Goal: Information Seeking & Learning: Learn about a topic

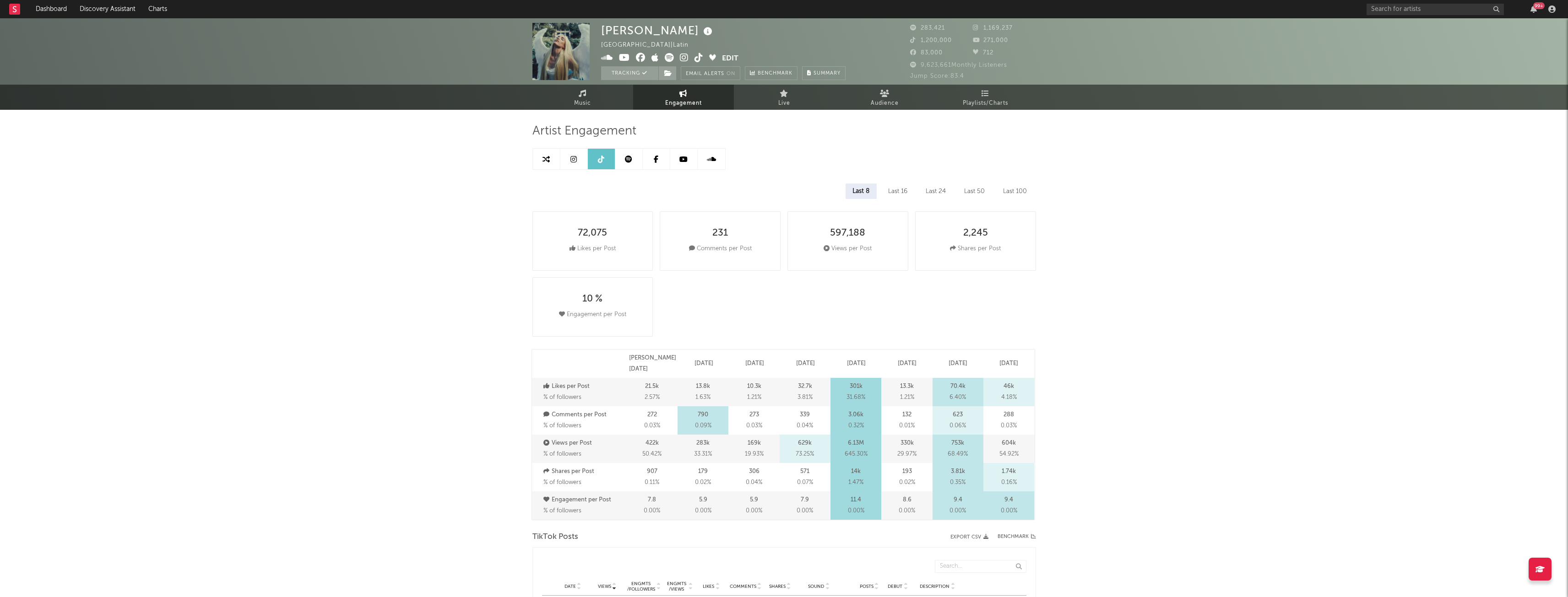
select select "6m"
click at [592, 101] on link "Music" at bounding box center [583, 97] width 101 height 25
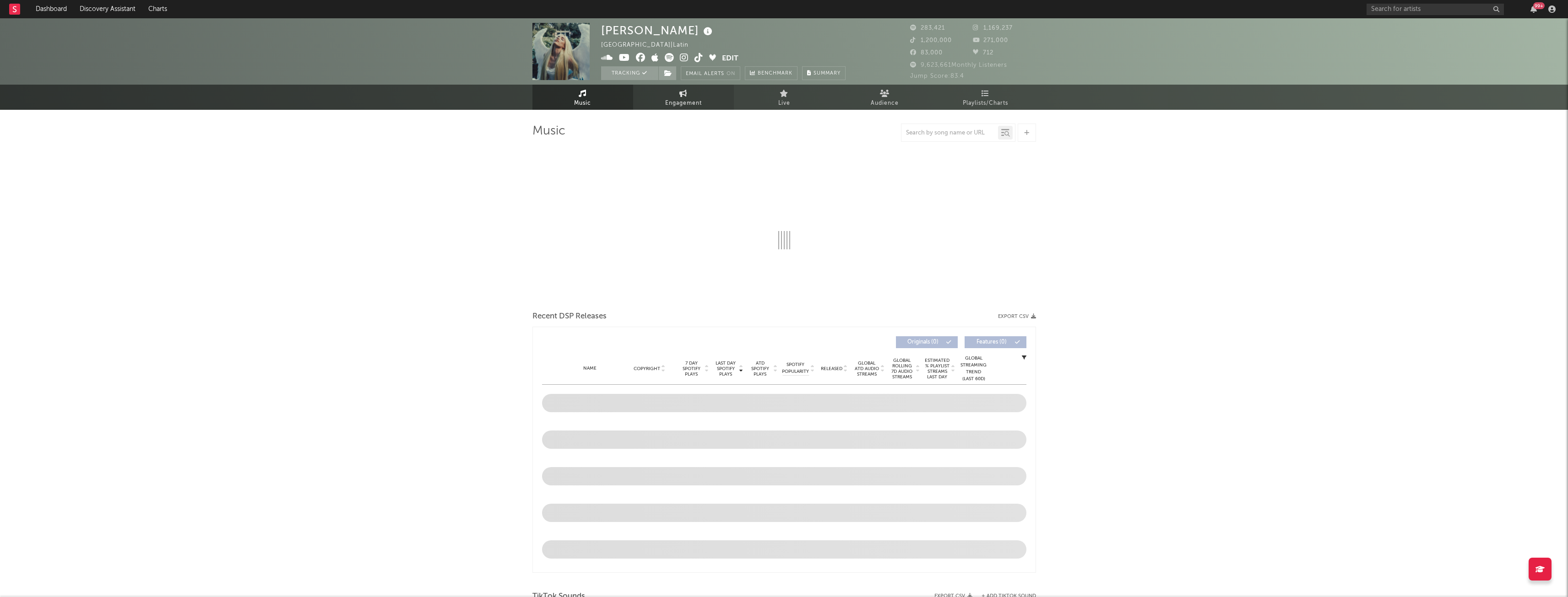
click at [664, 93] on link "Engagement" at bounding box center [684, 97] width 101 height 25
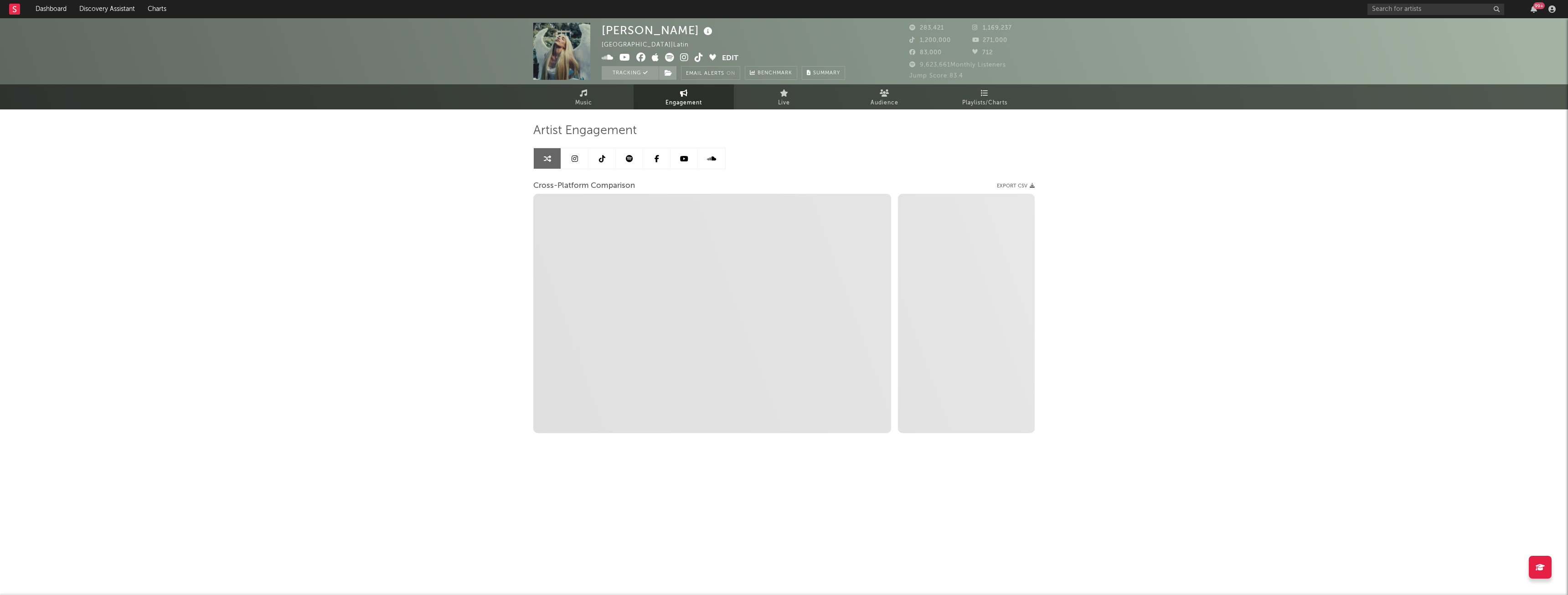
select select "1w"
select select "1m"
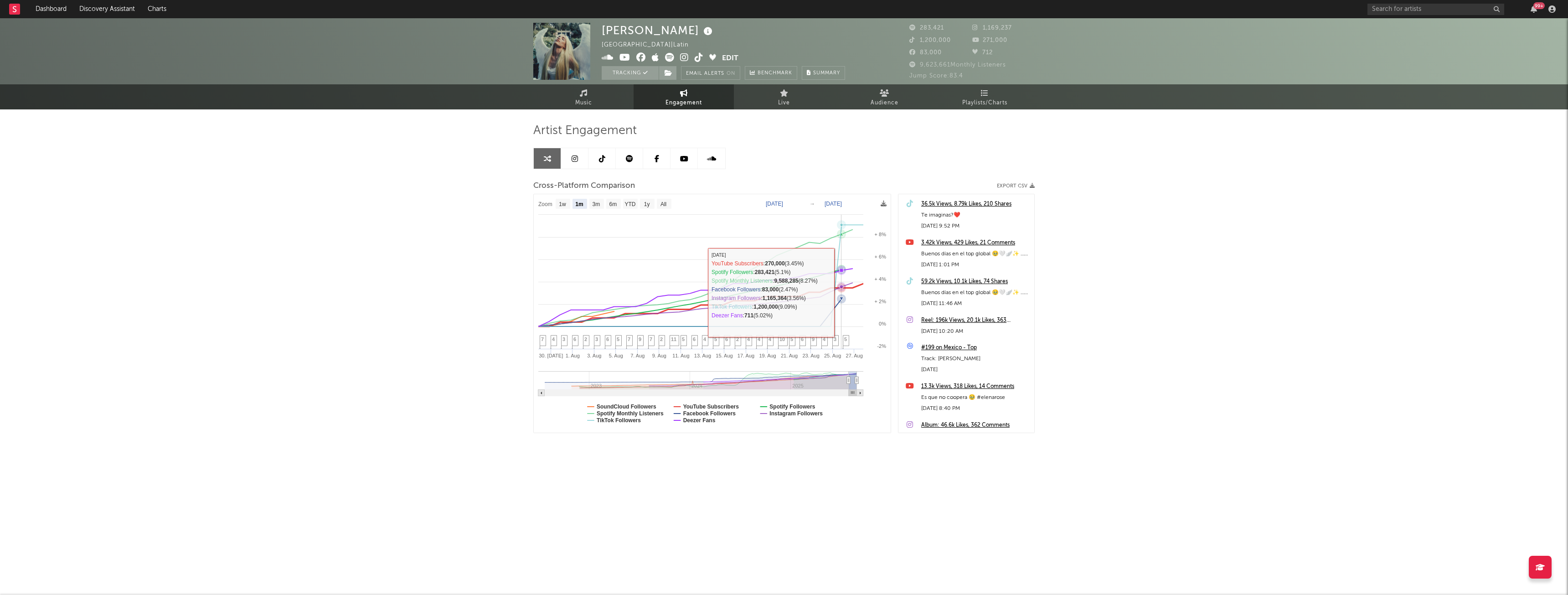
select select "1m"
click at [468, 249] on div "[PERSON_NAME] [GEOGRAPHIC_DATA] | Latin Edit Tracking Email Alerts On Benchmark…" at bounding box center [784, 257] width 1568 height 479
click at [577, 151] on link at bounding box center [575, 159] width 27 height 21
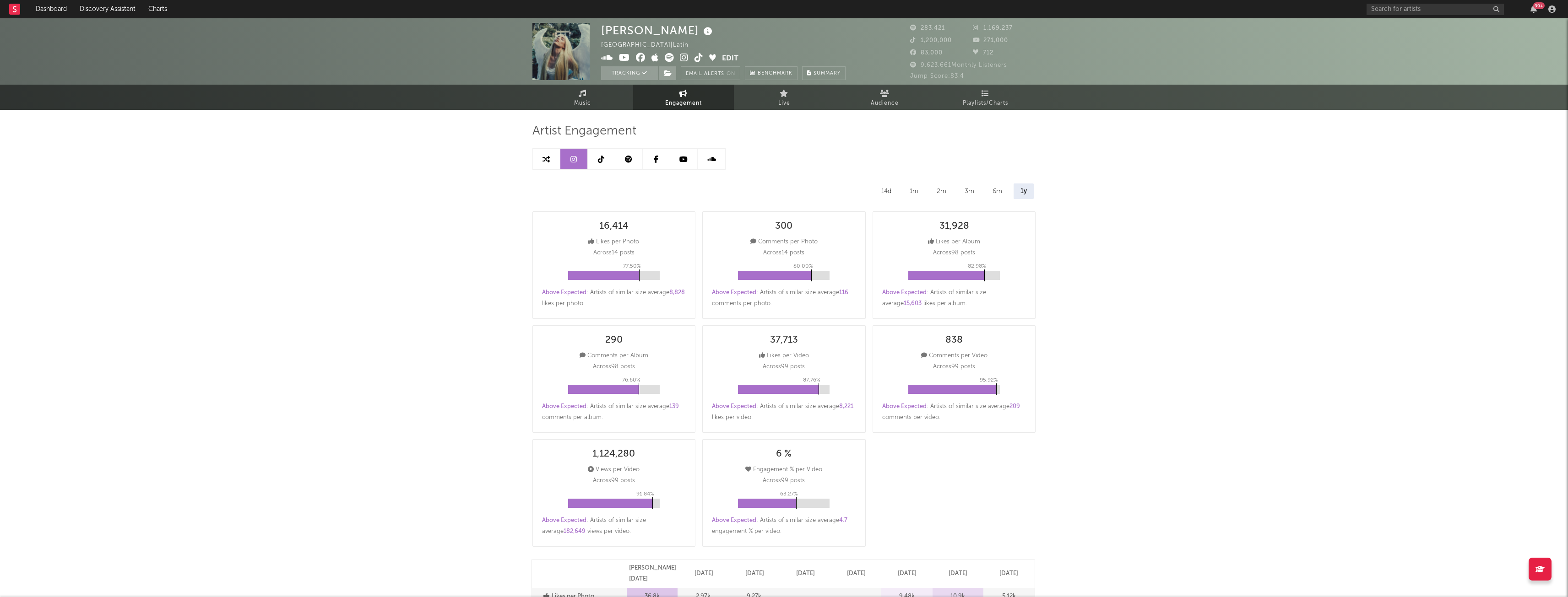
select select "6m"
click at [553, 157] on link at bounding box center [546, 159] width 27 height 21
select select "1m"
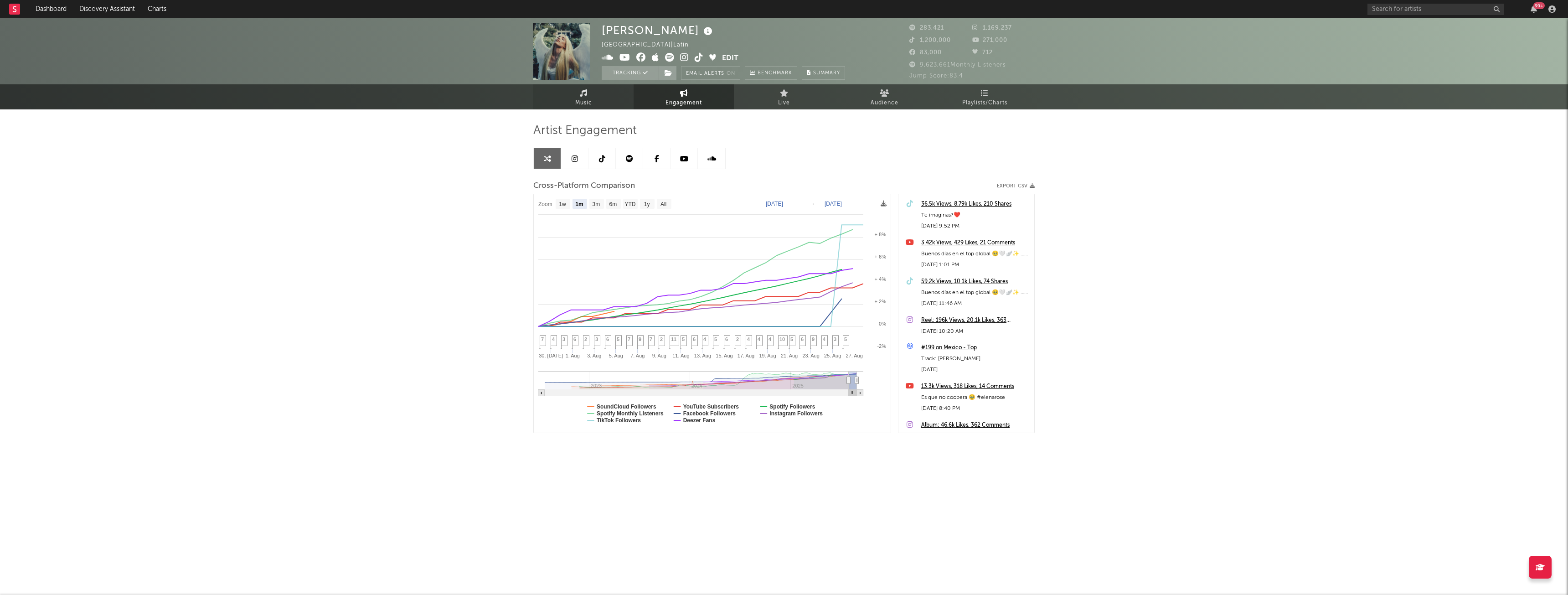
click at [583, 98] on span "Music" at bounding box center [583, 104] width 17 height 11
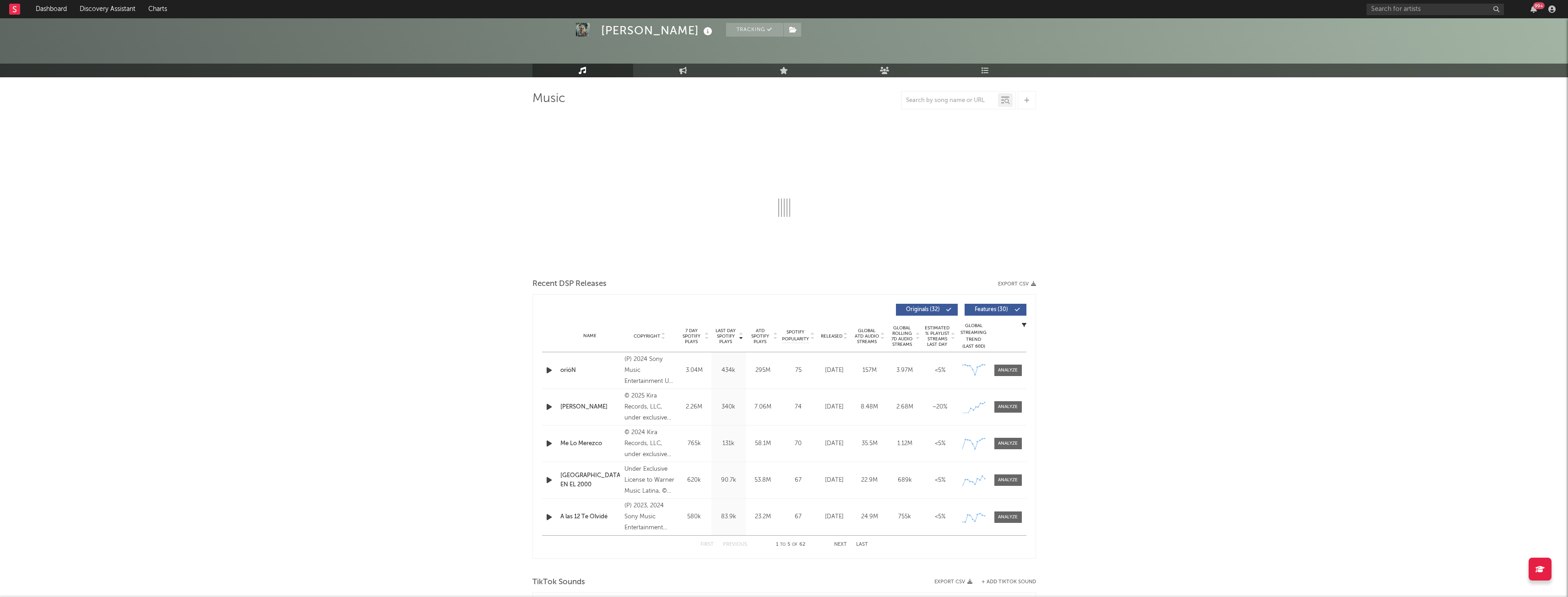
select select "6m"
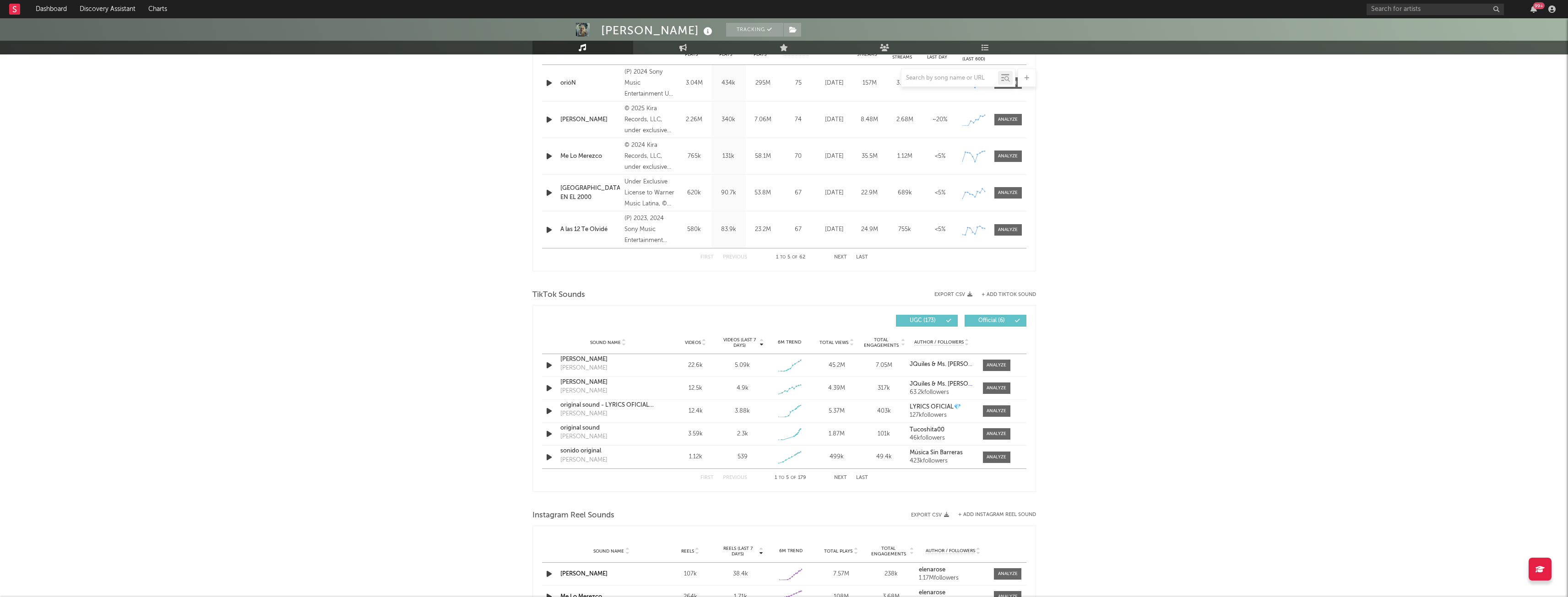
scroll to position [440, 0]
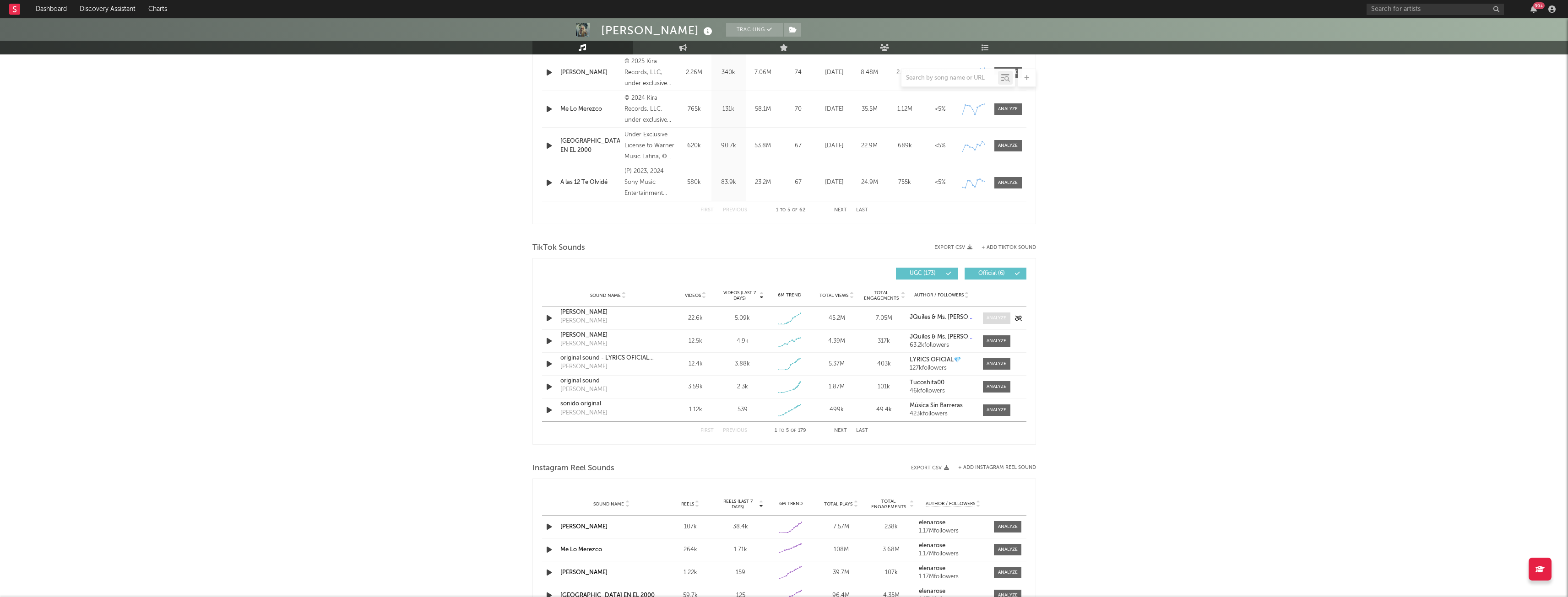
click at [998, 320] on div at bounding box center [996, 318] width 20 height 7
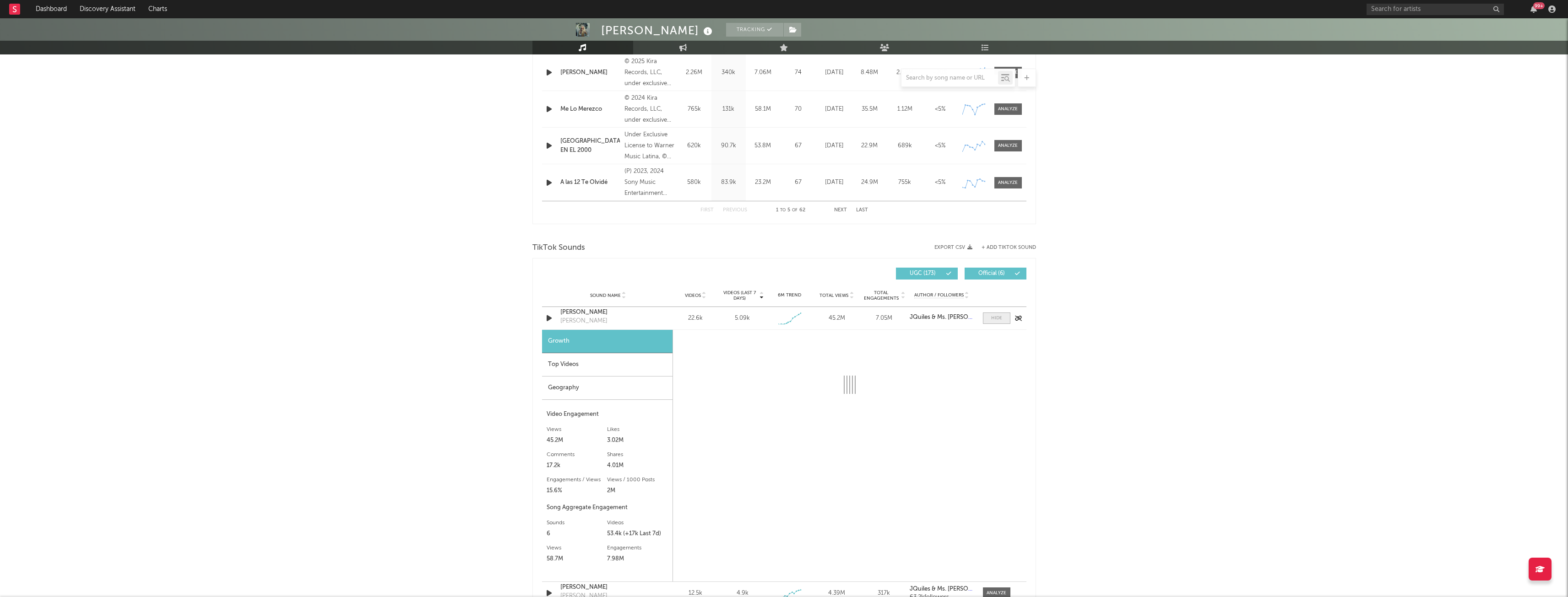
select select "1w"
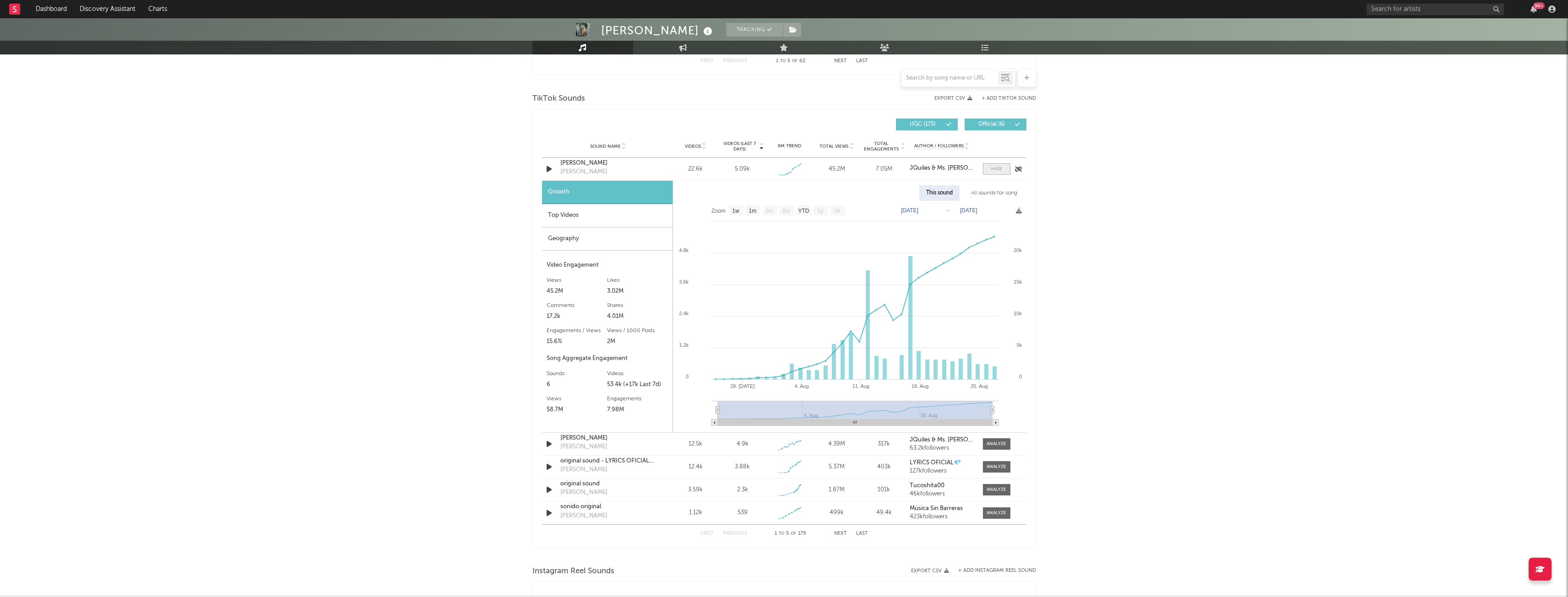
scroll to position [592, 0]
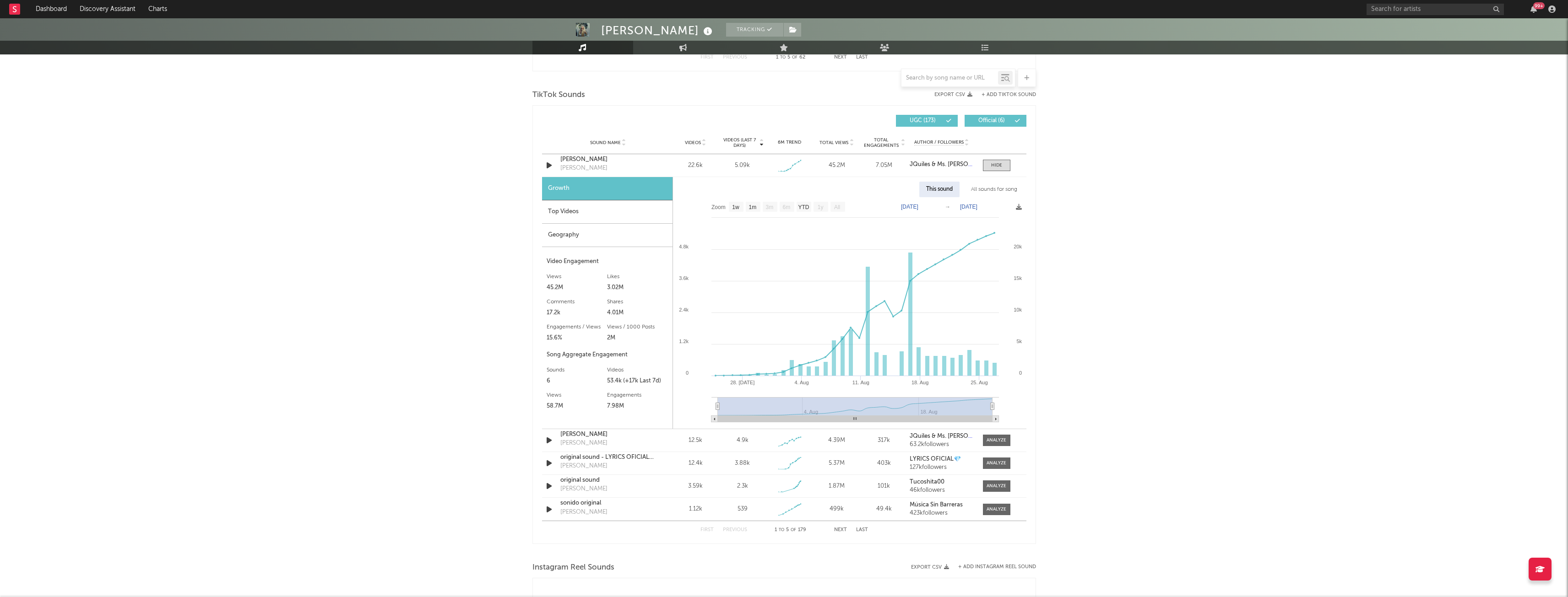
click at [591, 217] on div "Top Videos" at bounding box center [607, 212] width 130 height 23
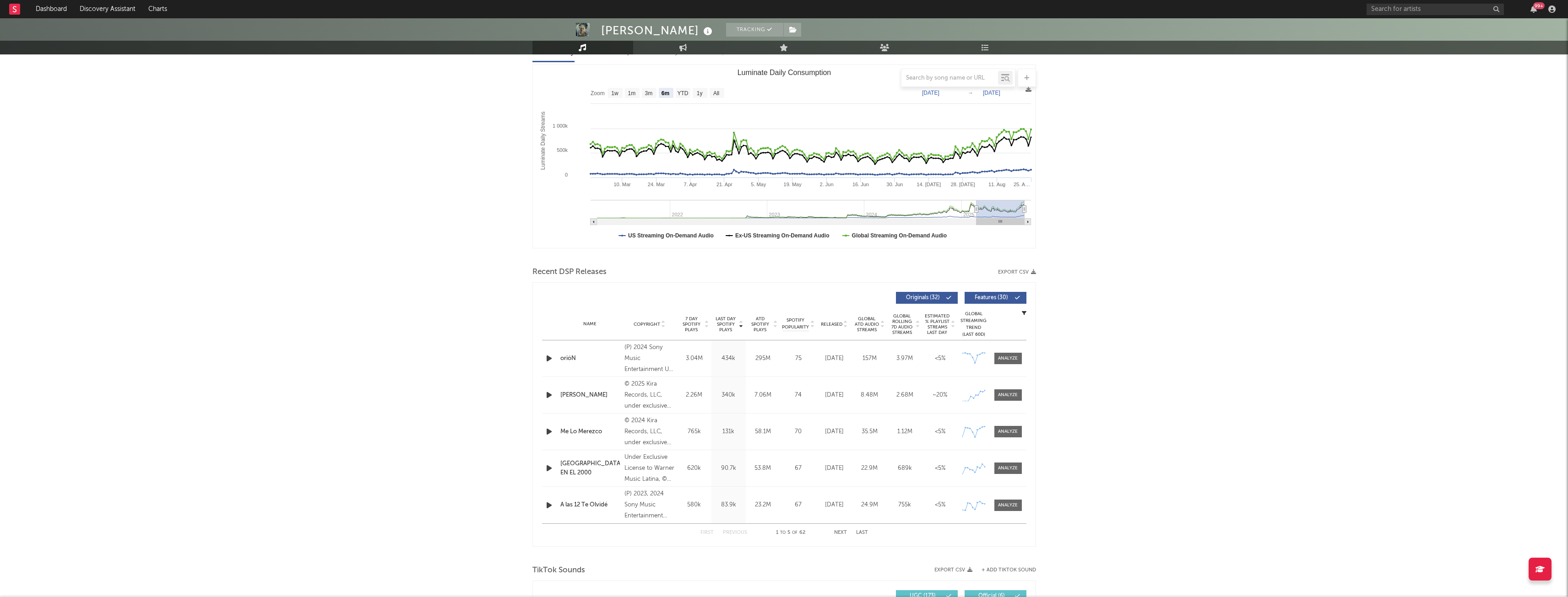
scroll to position [0, 0]
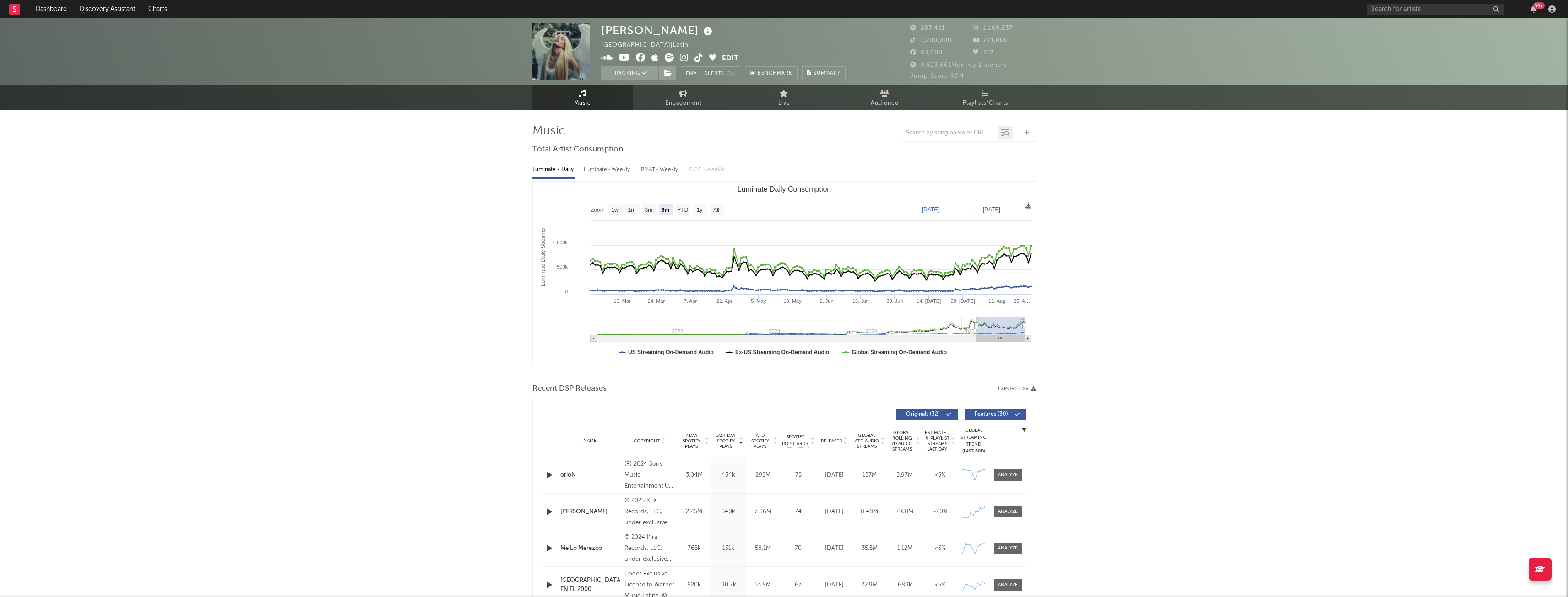
click at [1399, 2] on div "99 +" at bounding box center [1462, 9] width 192 height 18
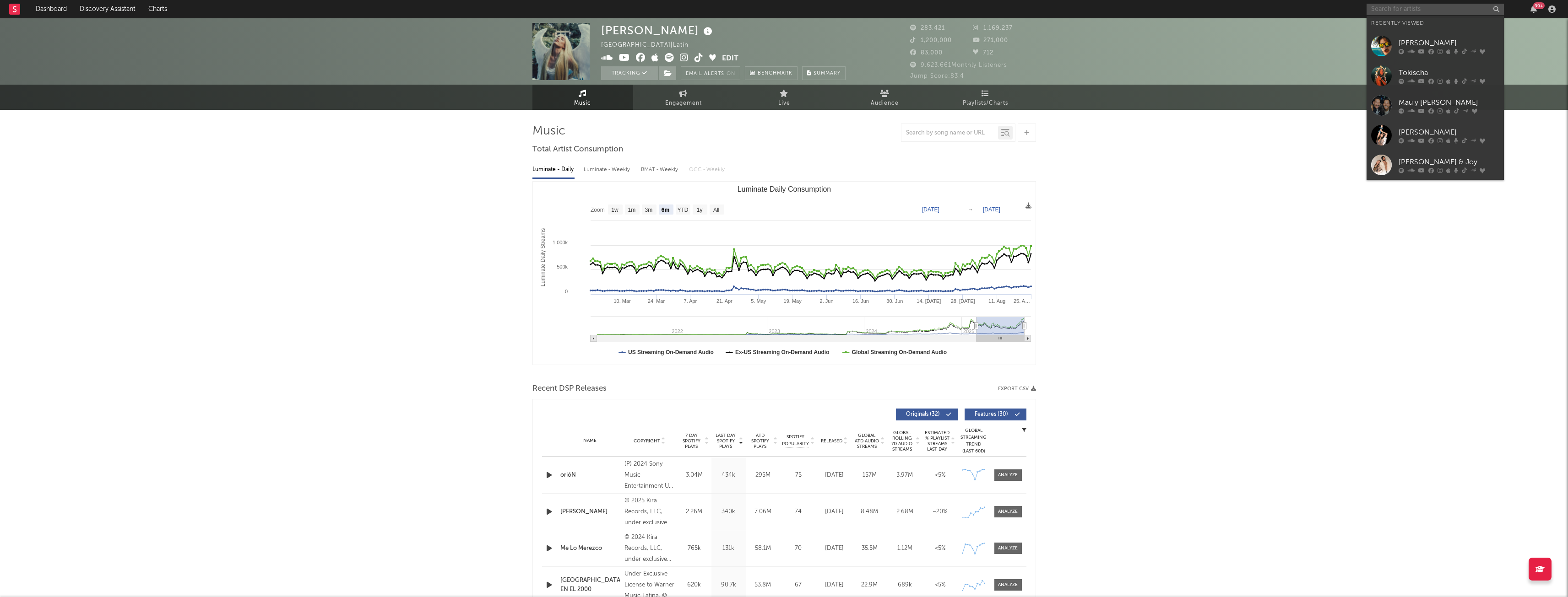
click at [1388, 7] on input "text" at bounding box center [1435, 10] width 138 height 11
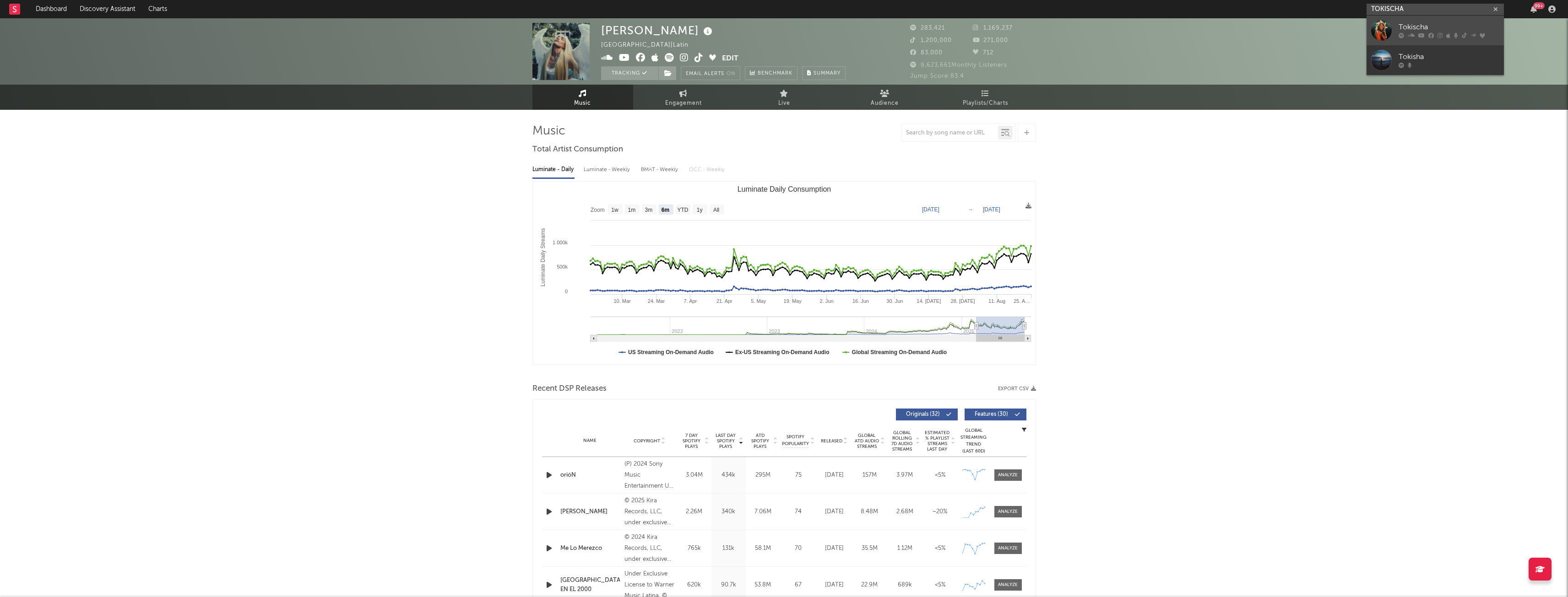
type input "TOKISCHA"
click at [1435, 23] on div "Tokischa" at bounding box center [1449, 27] width 101 height 11
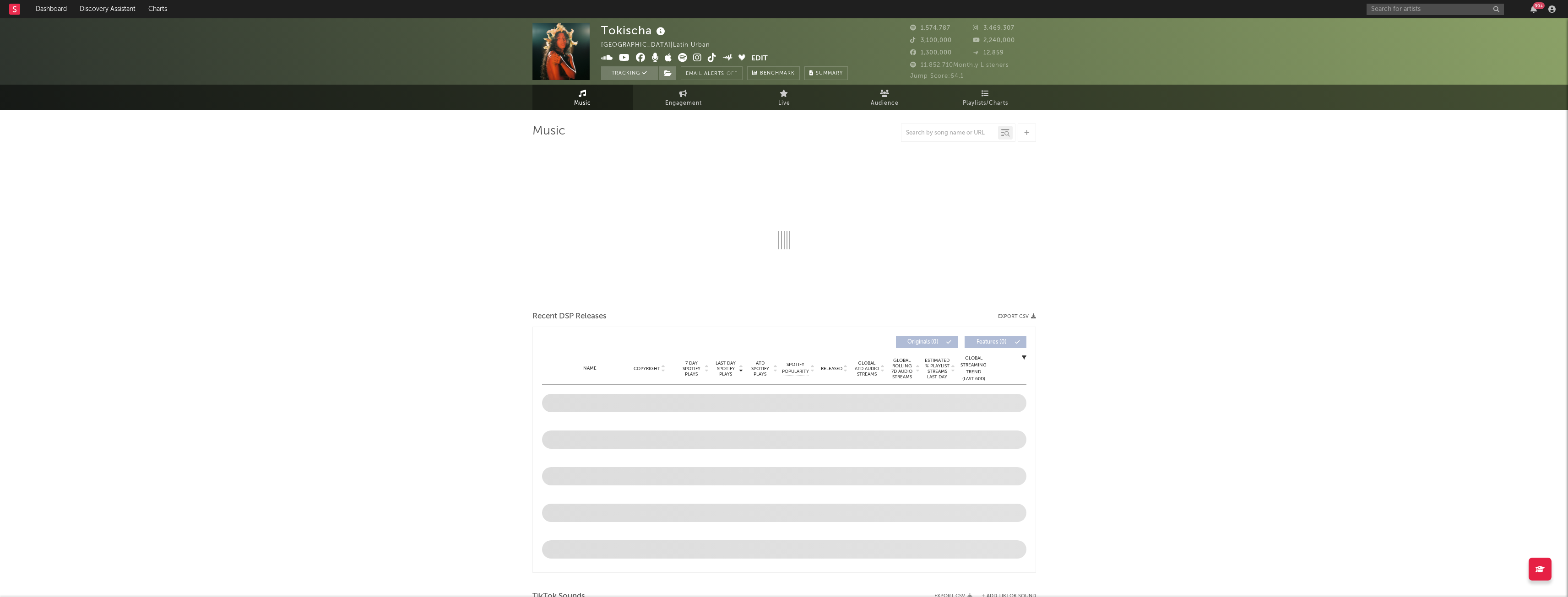
select select "6m"
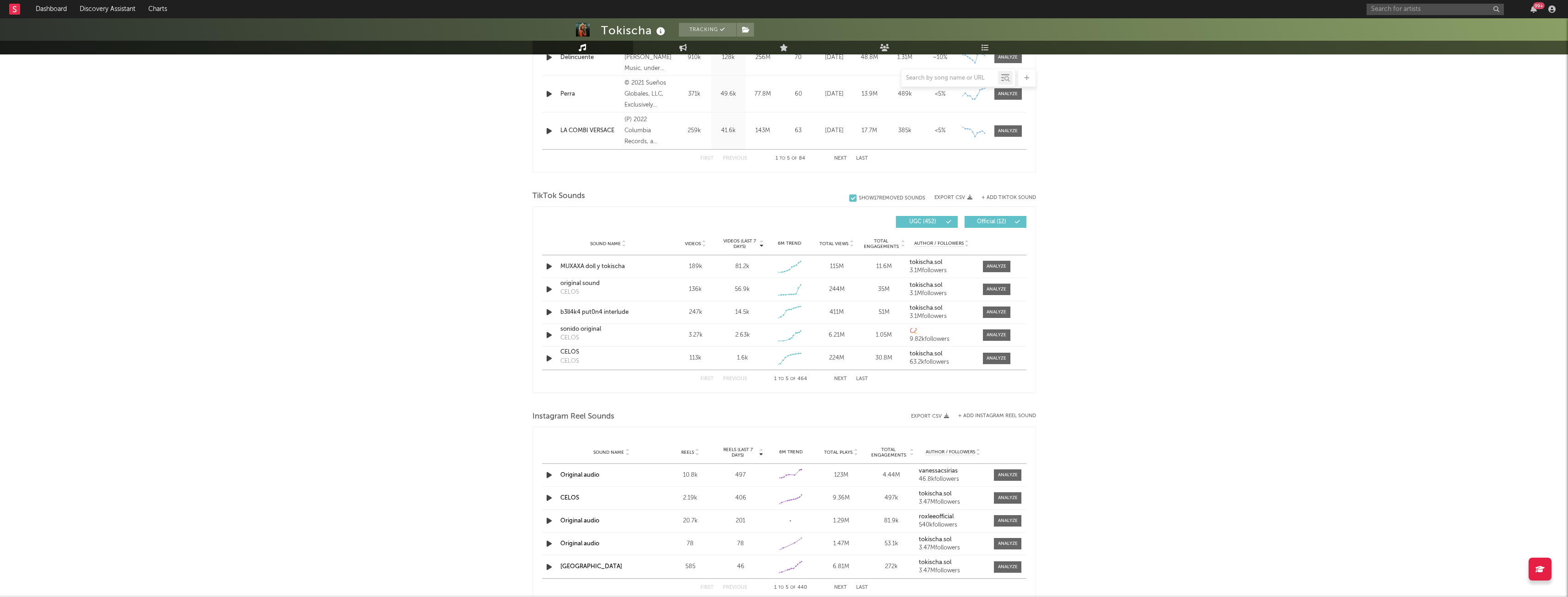
scroll to position [491, 0]
click at [991, 269] on div at bounding box center [996, 267] width 20 height 7
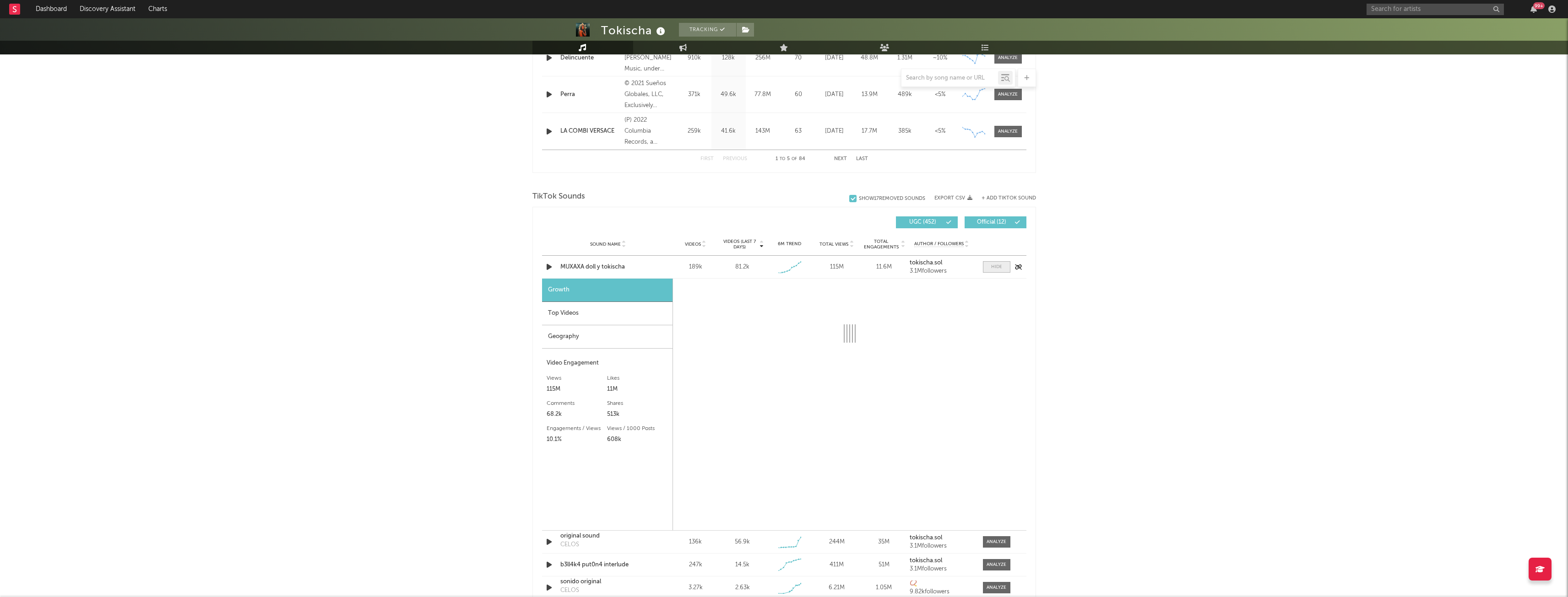
select select "1w"
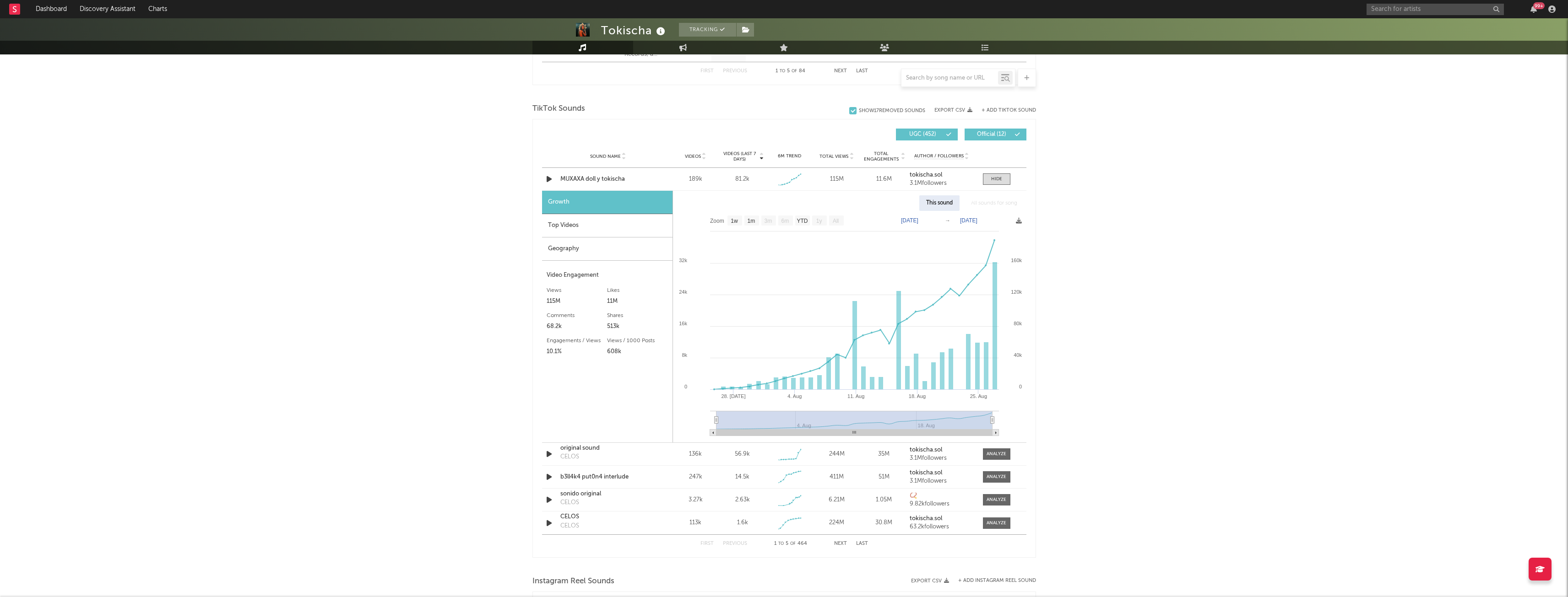
scroll to position [579, 0]
click at [632, 225] on div "Top Videos" at bounding box center [607, 225] width 130 height 23
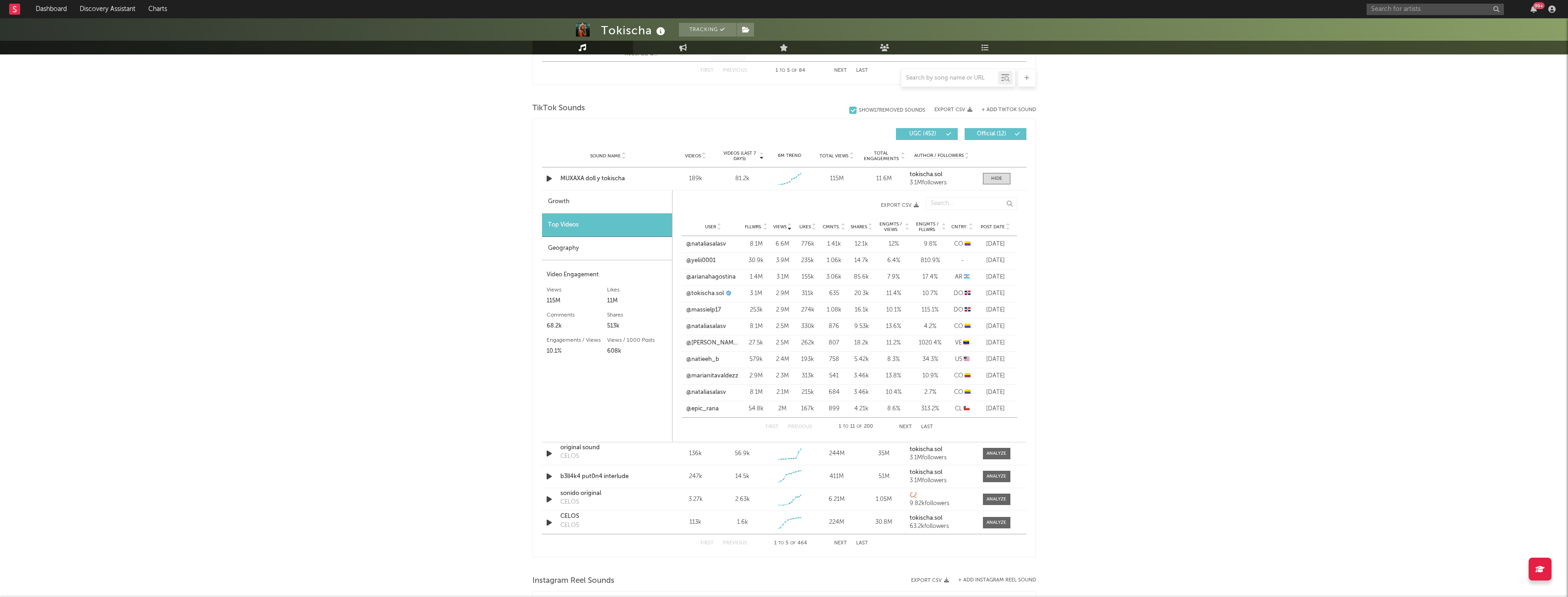
click at [579, 255] on div "Geography" at bounding box center [607, 249] width 130 height 23
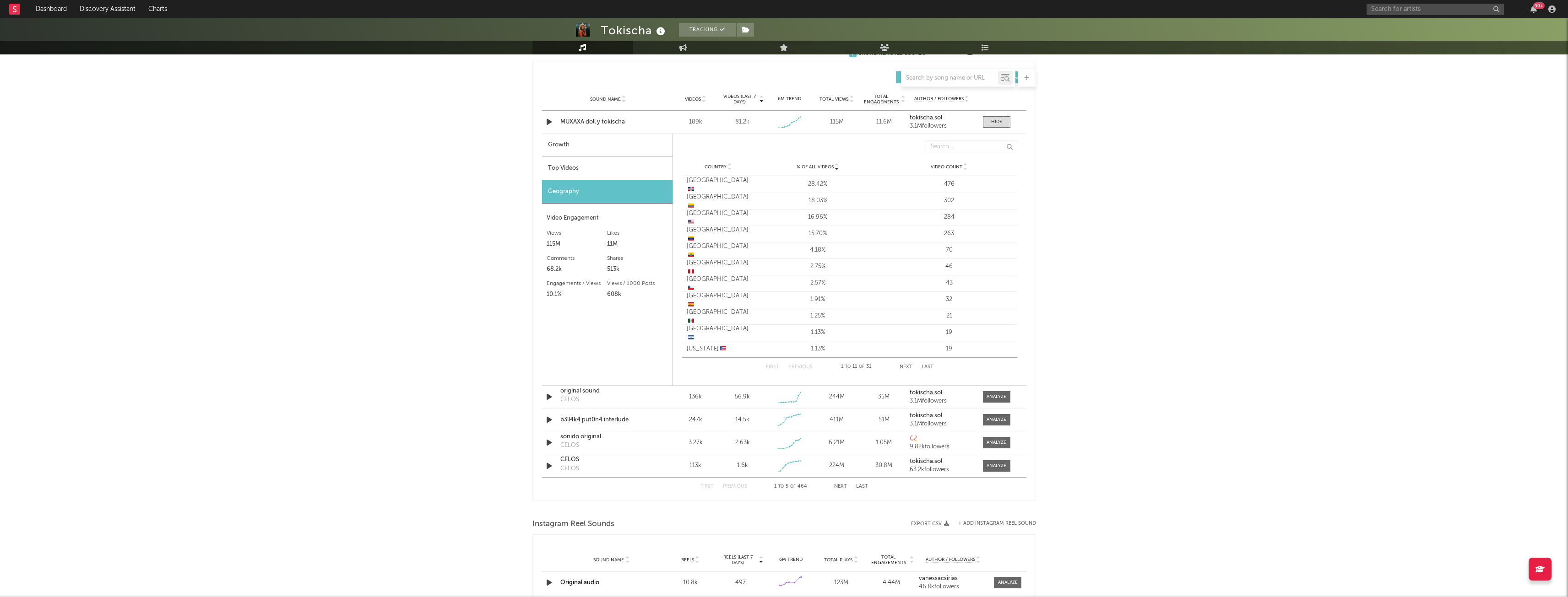
scroll to position [635, 0]
click at [989, 396] on div at bounding box center [996, 397] width 20 height 7
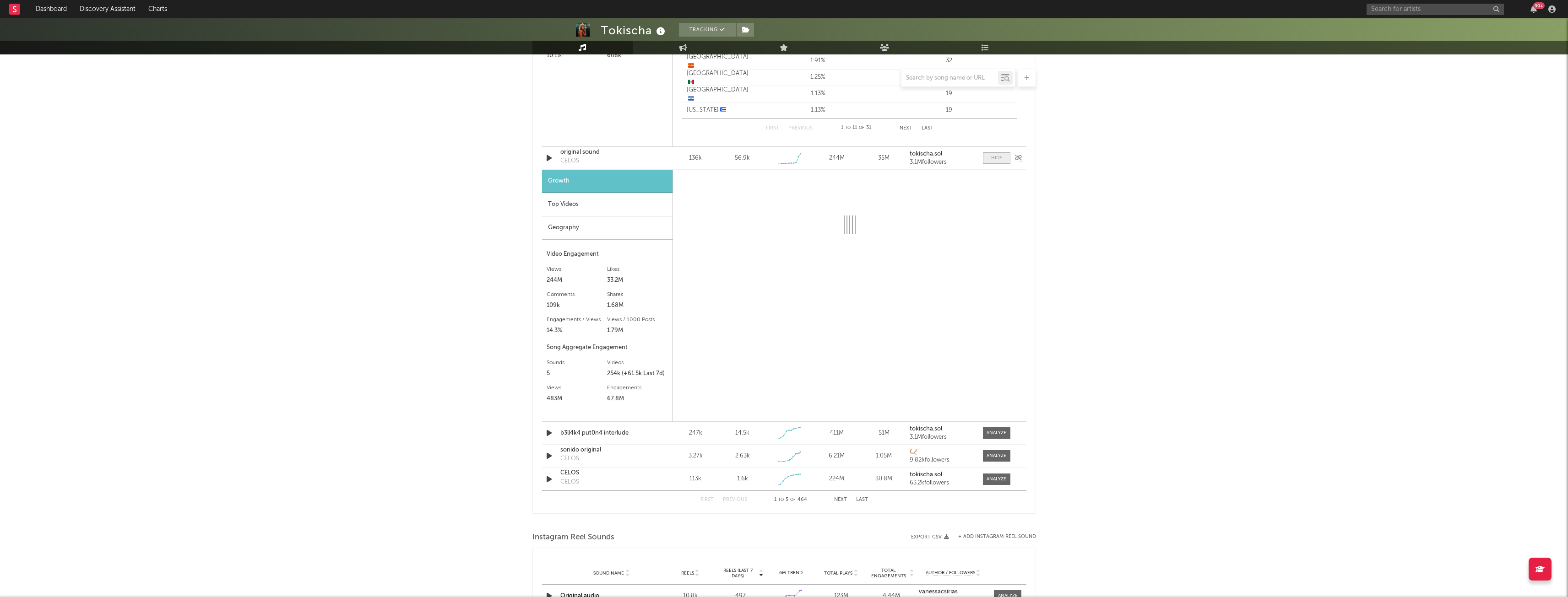
select select "1w"
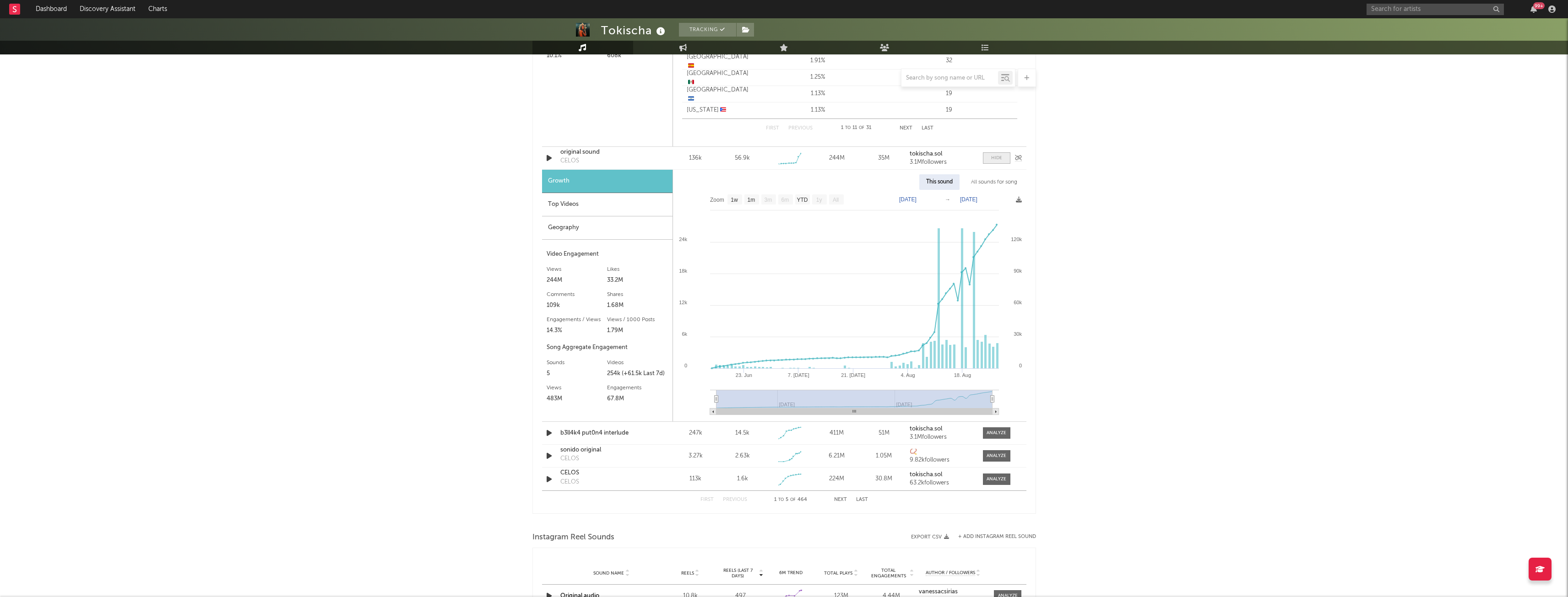
scroll to position [874, 0]
